Goal: Transaction & Acquisition: Purchase product/service

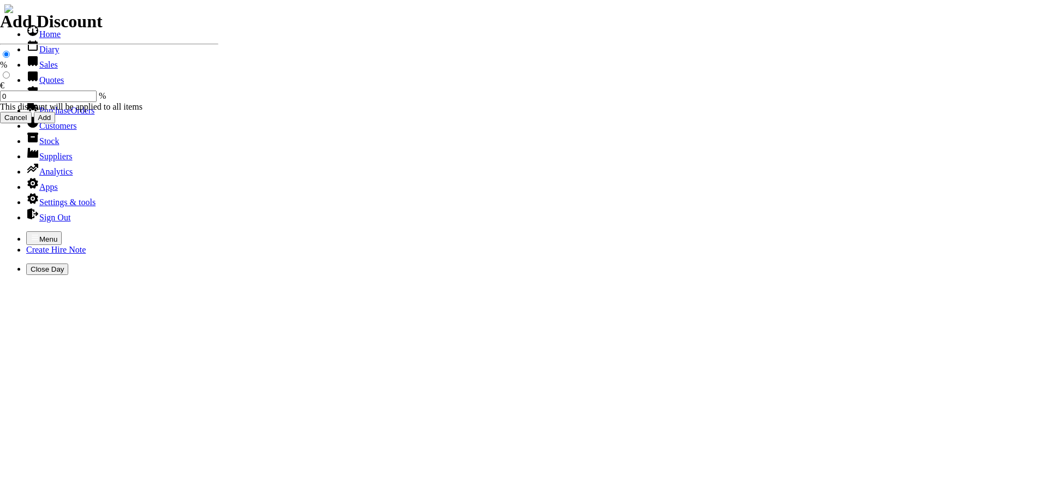
select select "HO"
click at [31, 233] on icon "button" at bounding box center [35, 237] width 9 height 9
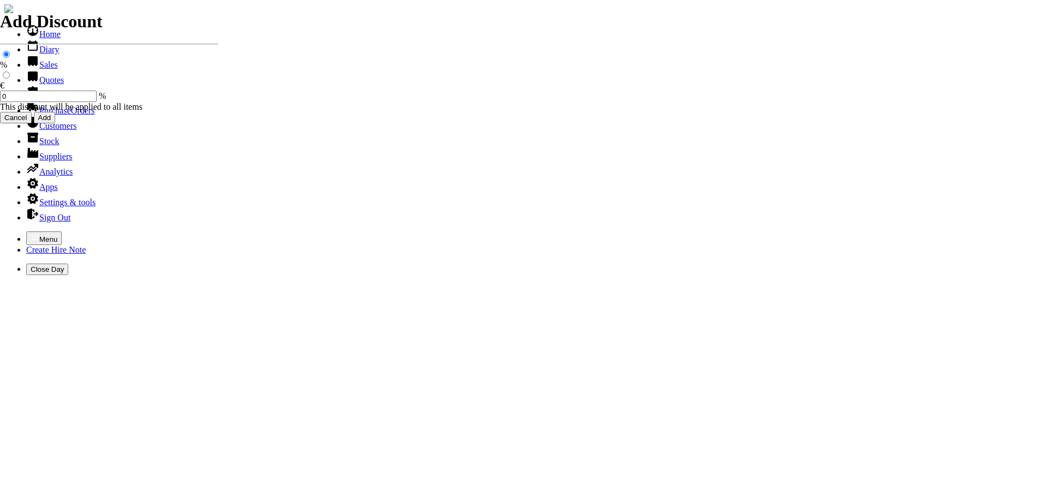
click at [26, 69] on link "Sales" at bounding box center [42, 64] width 32 height 9
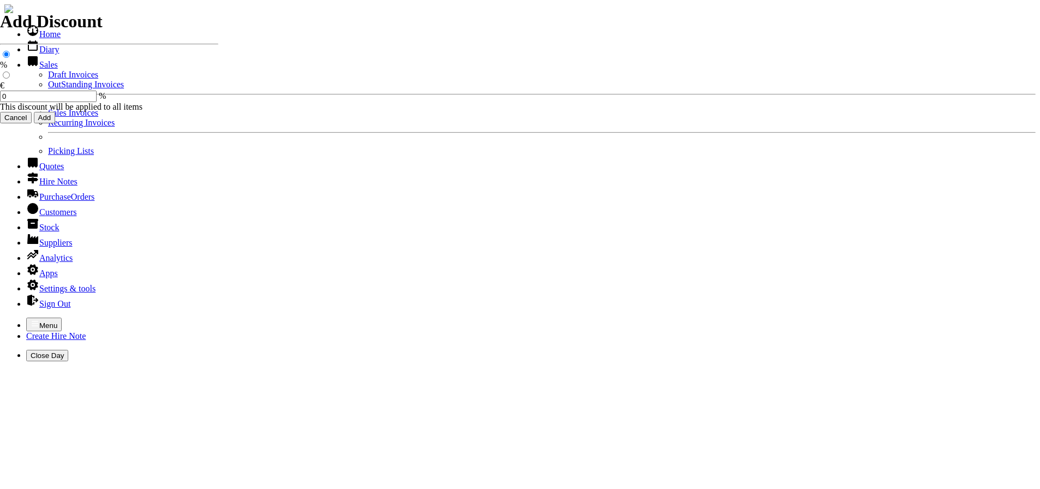
click at [48, 117] on link "Sales Invoices" at bounding box center [73, 112] width 50 height 9
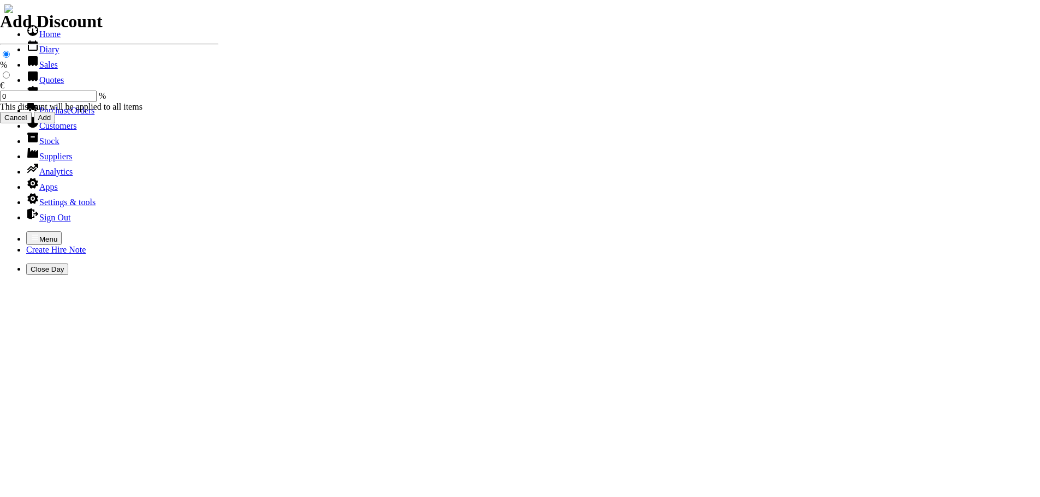
select select "HO"
type input "durcan"
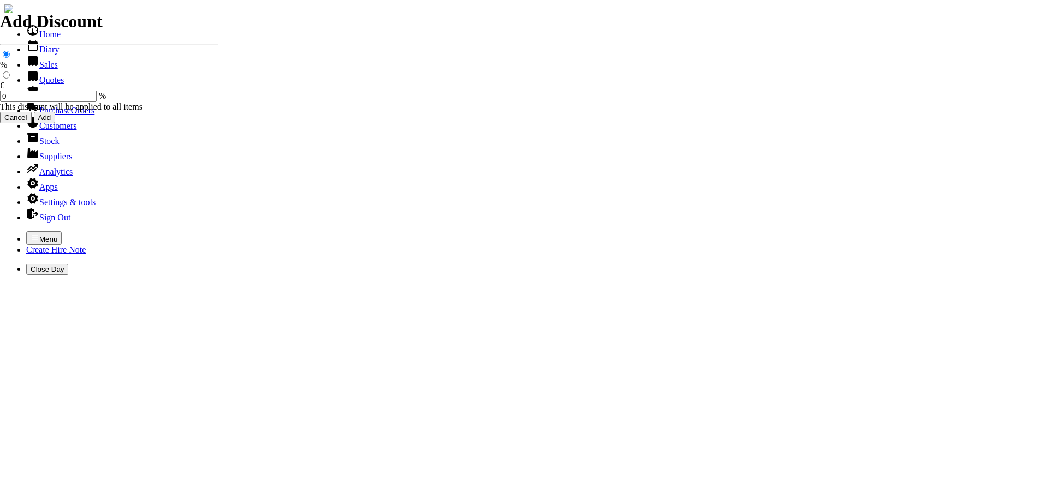
type input "chris"
type input "Repairs"
select select "2"
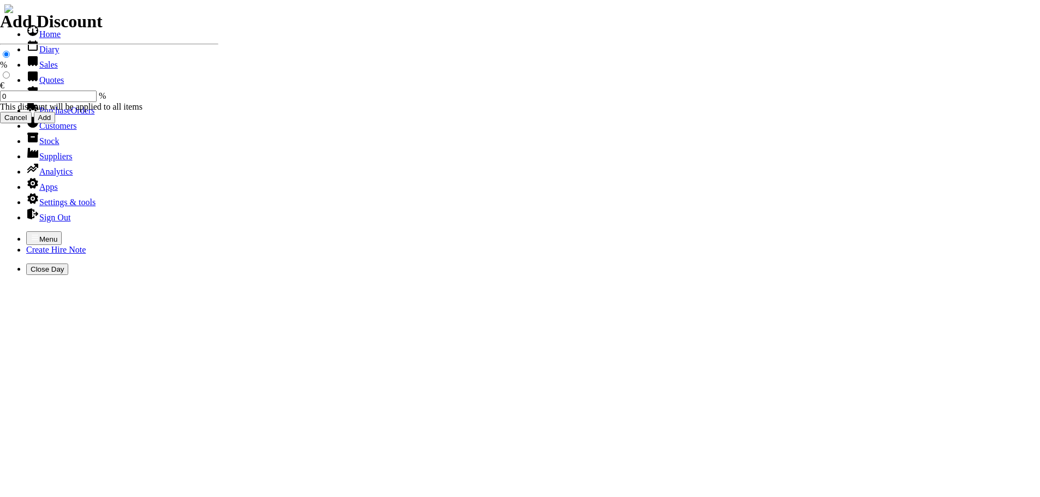
type input "Repairs TO STIHL CHAINSAW ( MS 231 )"
type textarea "Nature of Repair: CHECKED THROTTLE ( OK ) / NEW SPARK PLUG / NEW FUEL FILTER / …"
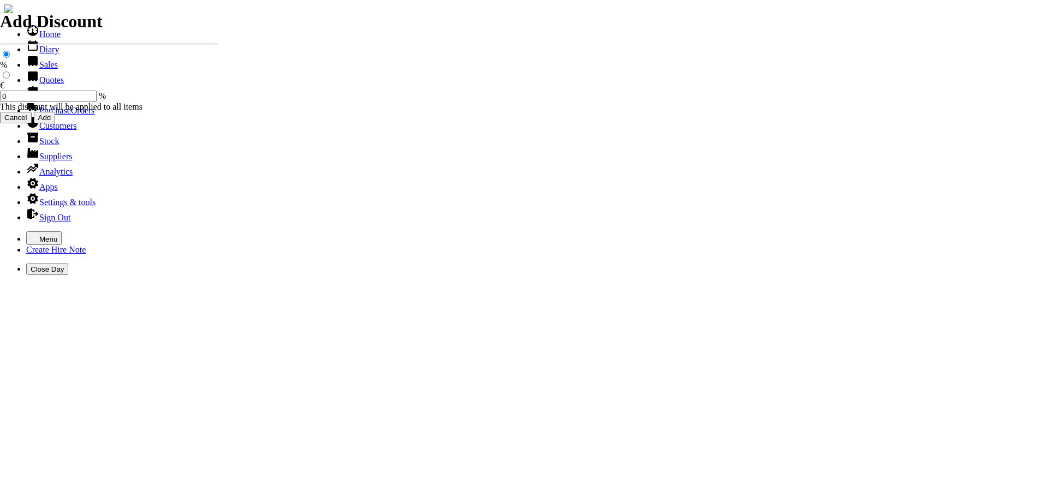
type input "68.00"
type input "101464"
type input "info@durcanfencing.ie"
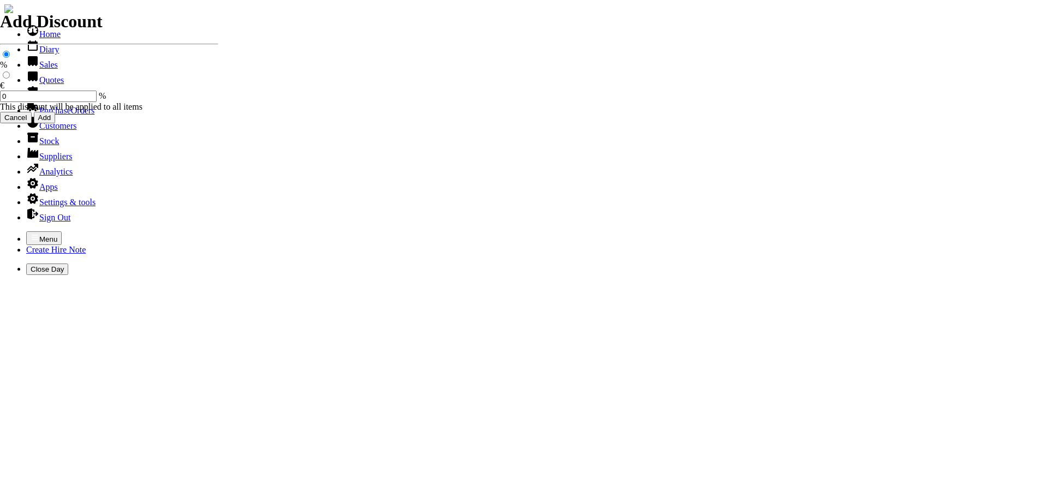
type input "ambrose durcan"
